Goal: Task Accomplishment & Management: Manage account settings

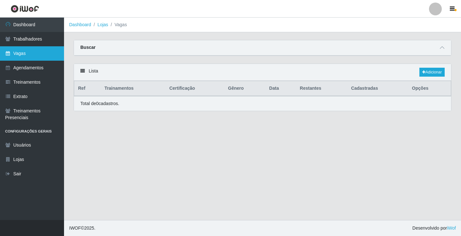
click at [29, 50] on link "Vagas" at bounding box center [32, 53] width 64 height 14
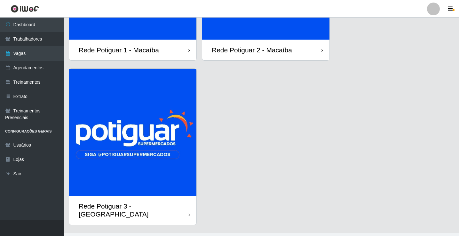
scroll to position [132, 0]
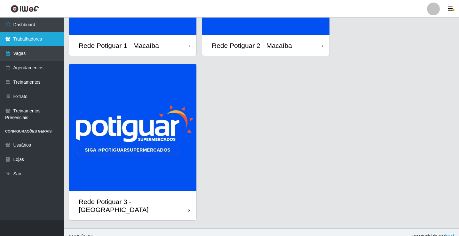
click at [51, 36] on link "Trabalhadores" at bounding box center [32, 39] width 64 height 14
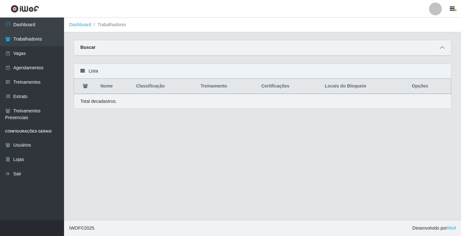
click at [441, 48] on icon at bounding box center [441, 47] width 4 height 4
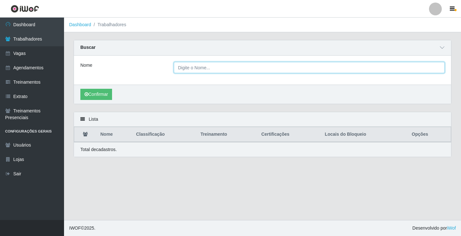
click at [193, 66] on input "Nome" at bounding box center [309, 67] width 271 height 11
type input "romulo"
click at [80, 89] on button "Confirmar" at bounding box center [96, 94] width 32 height 11
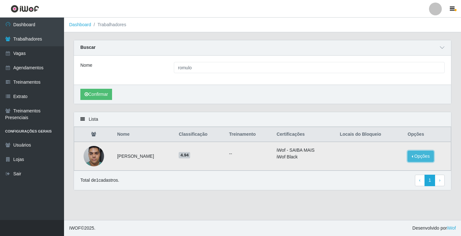
click at [425, 159] on button "Opções" at bounding box center [420, 156] width 26 height 11
click at [394, 159] on button "Bloquear - Loja" at bounding box center [380, 162] width 51 height 13
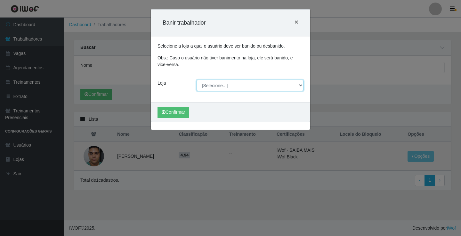
click at [214, 85] on select "[Selecione...] Rede Potiguar 1 - Macaíba Rede Potiguar 2 - Macaíba Rede Potigua…" at bounding box center [249, 85] width 107 height 11
select select "101"
click at [196, 80] on select "[Selecione...] Rede Potiguar 1 - Macaíba Rede Potiguar 2 - Macaíba Rede Potigua…" at bounding box center [249, 85] width 107 height 11
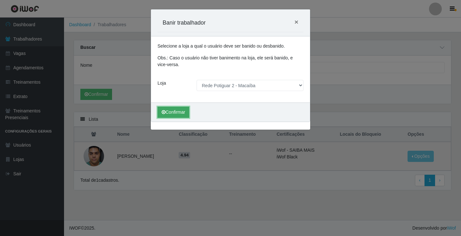
click at [168, 114] on button "Confirmar" at bounding box center [173, 112] width 32 height 11
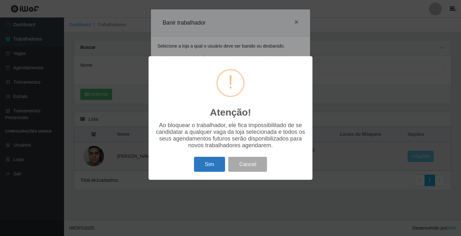
click at [211, 172] on button "Sim" at bounding box center [209, 164] width 31 height 15
